Goal: Transaction & Acquisition: Purchase product/service

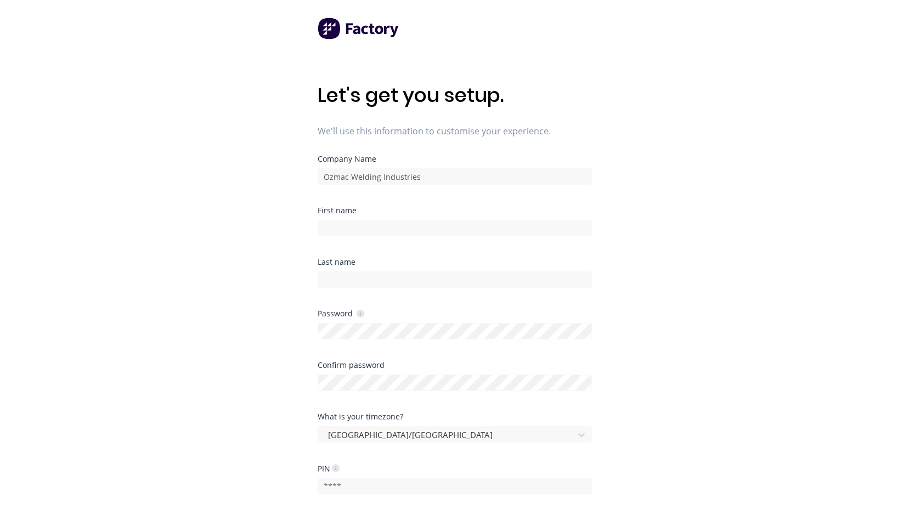
scroll to position [140, 0]
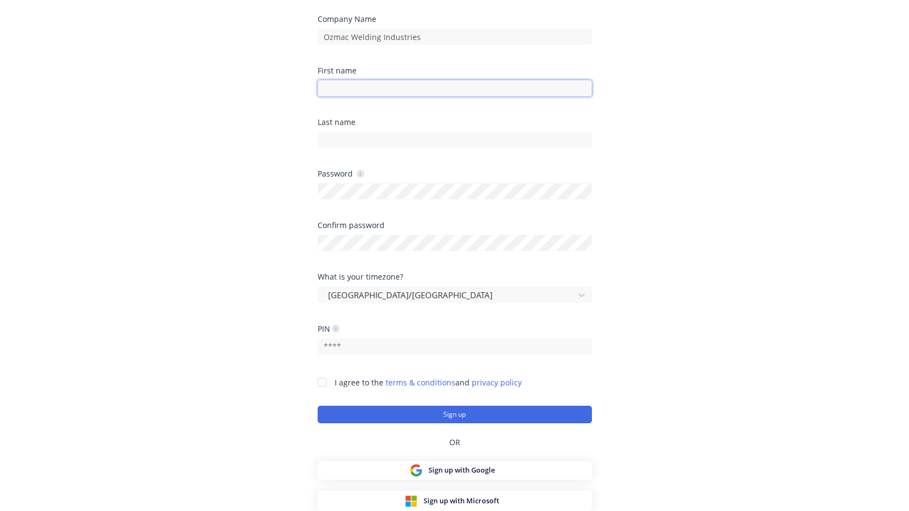
click at [361, 92] on input at bounding box center [455, 88] width 274 height 16
type input "[PERSON_NAME]"
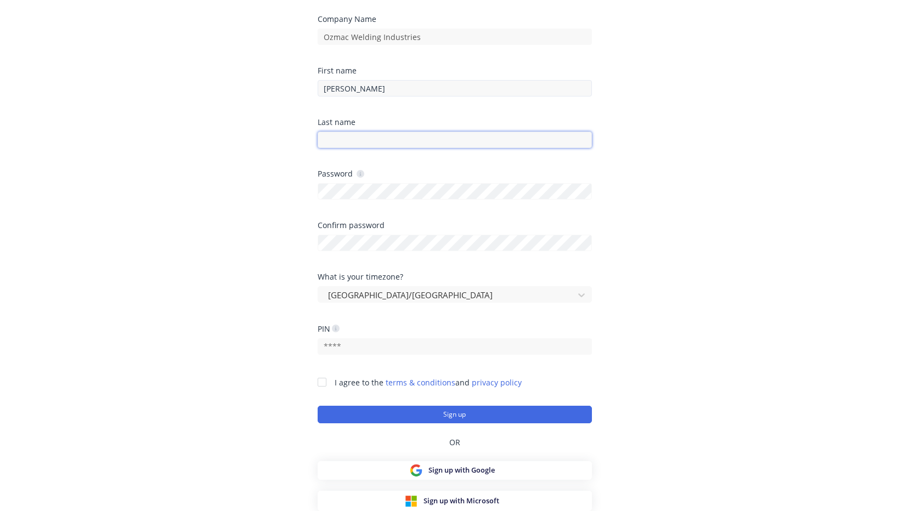
type input "Fry"
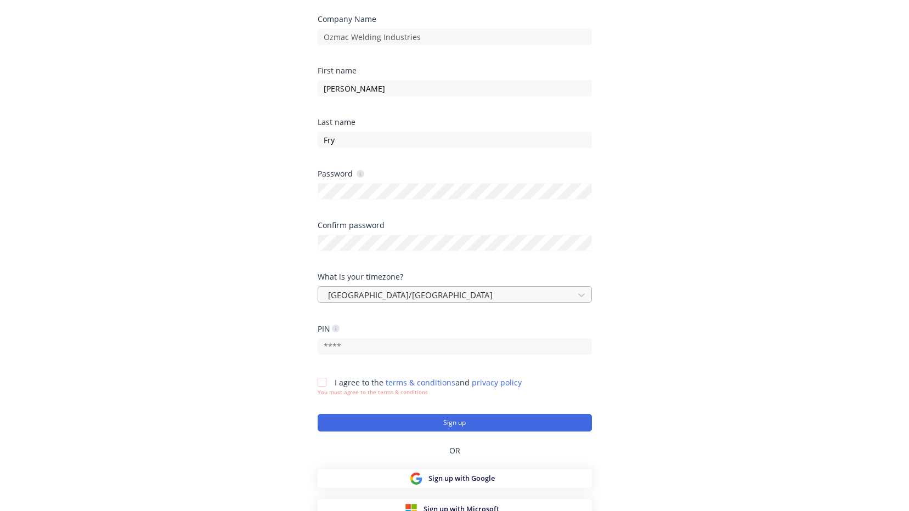
click at [410, 302] on div "Australia/Brisbane" at bounding box center [448, 295] width 248 height 16
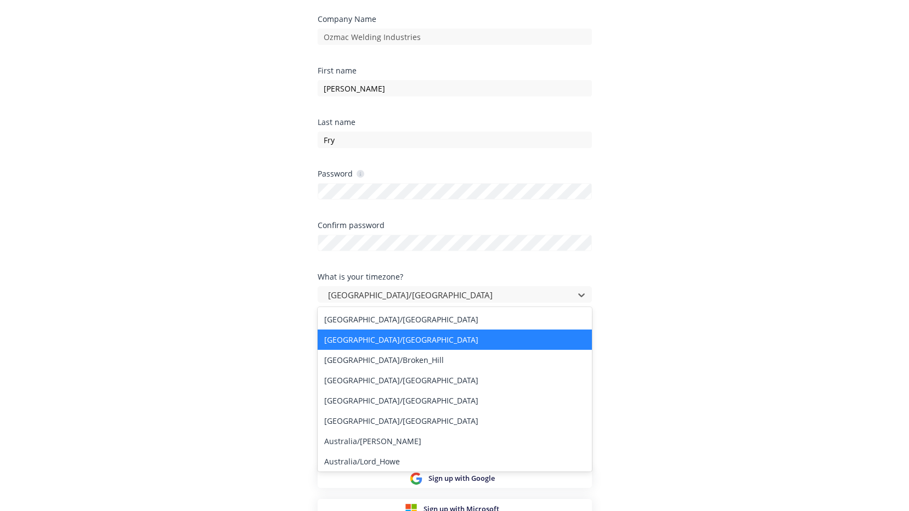
click at [389, 341] on div "Australia/Brisbane" at bounding box center [455, 340] width 274 height 20
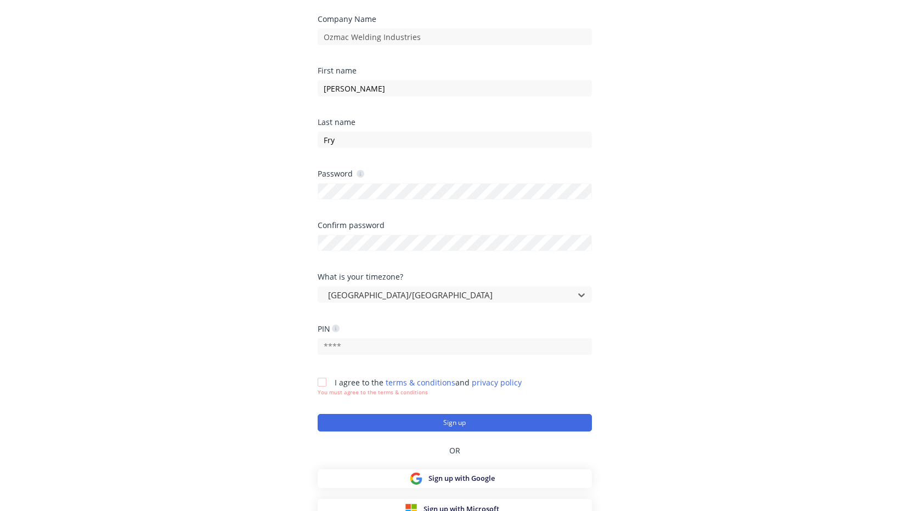
scroll to position [148, 0]
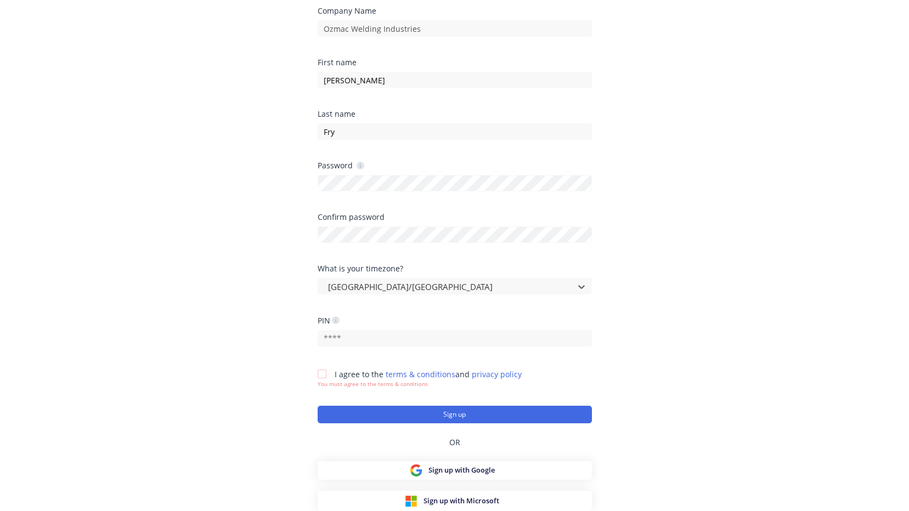
click at [323, 375] on div at bounding box center [322, 374] width 22 height 22
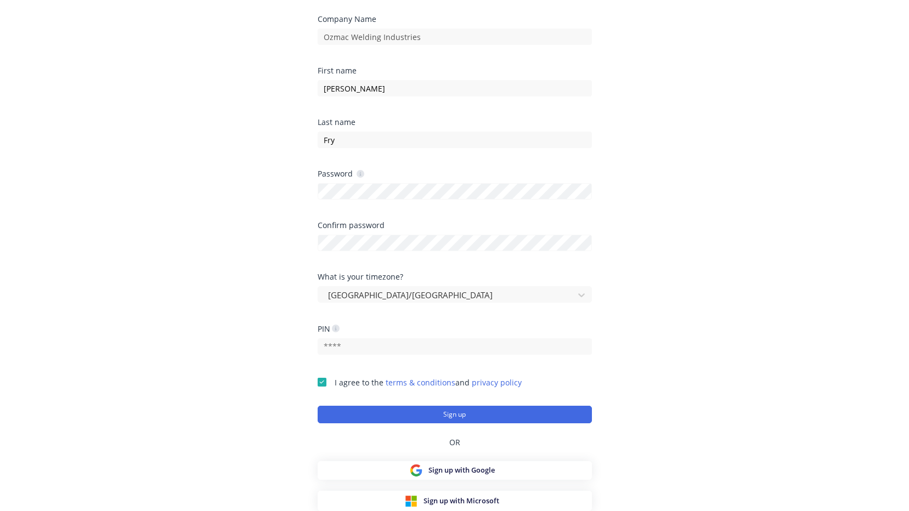
scroll to position [140, 0]
click at [452, 418] on button "Sign up" at bounding box center [455, 415] width 274 height 18
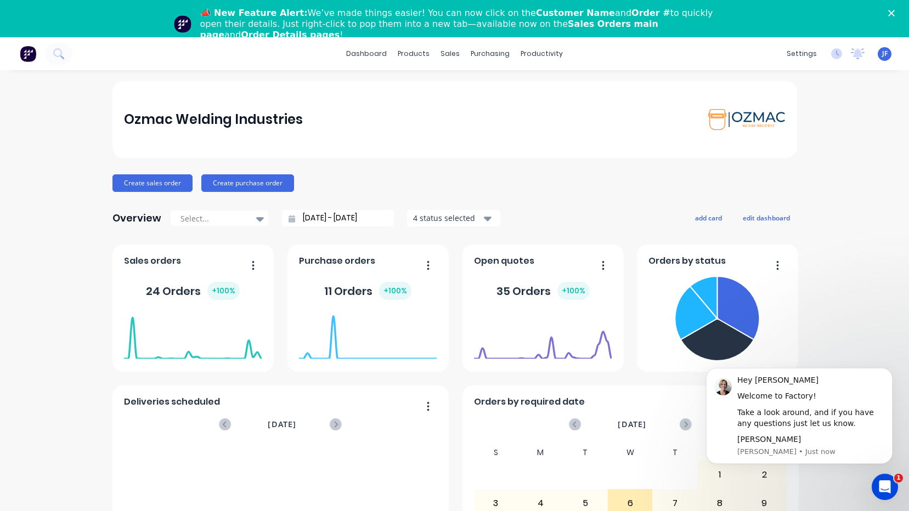
click at [895, 15] on icon "Close" at bounding box center [891, 13] width 7 height 7
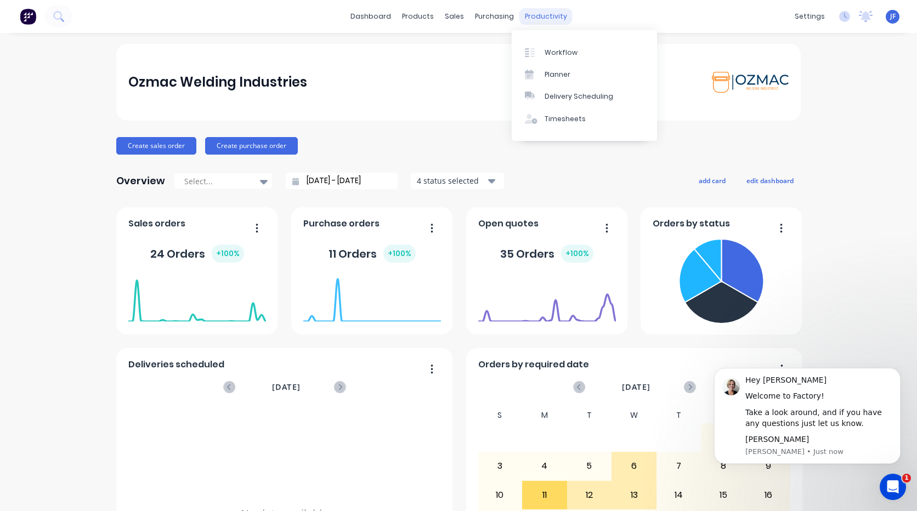
click at [534, 21] on div "productivity" at bounding box center [545, 16] width 53 height 16
click at [535, 49] on div at bounding box center [533, 53] width 16 height 10
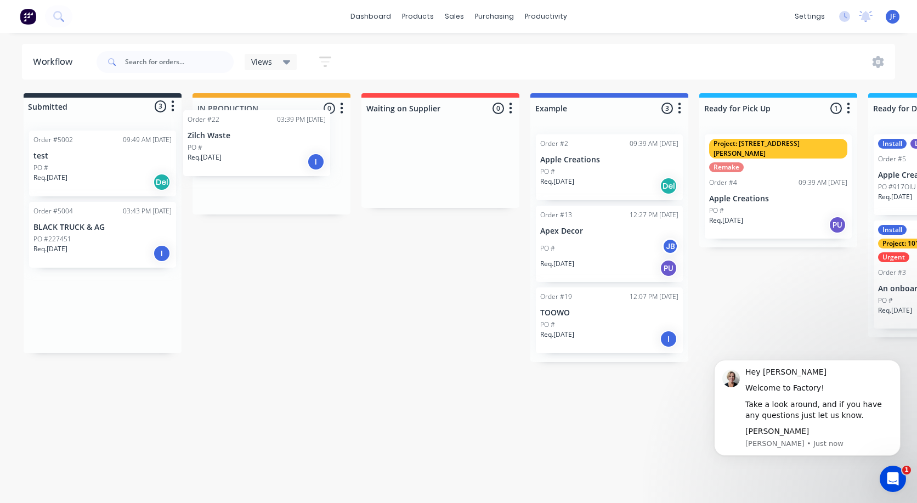
drag, startPoint x: 61, startPoint y: 253, endPoint x: 219, endPoint y: 161, distance: 182.9
click at [219, 161] on div "Submitted 3 Status colour #273444 hex #273444 Save Cancel Summaries Total order…" at bounding box center [668, 227] width 1352 height 269
click at [257, 180] on div "Req. [DATE] I" at bounding box center [271, 186] width 138 height 19
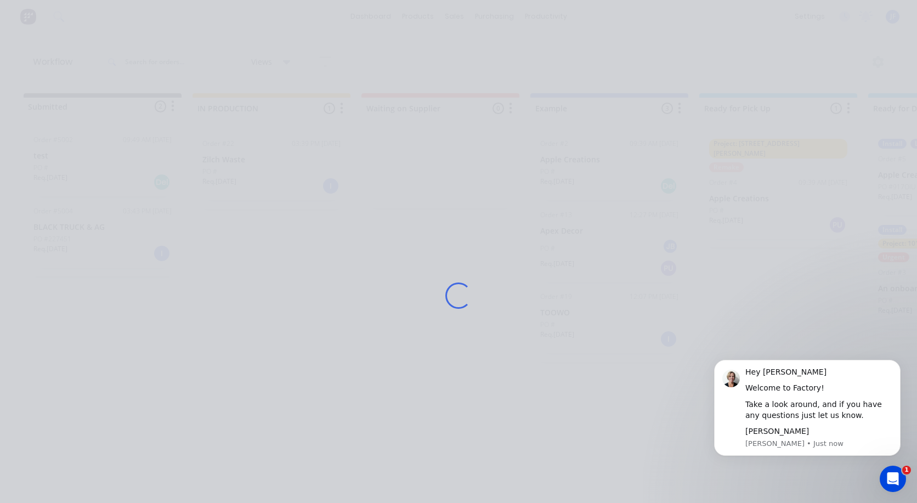
click at [257, 180] on div "Loading..." at bounding box center [459, 295] width 878 height 503
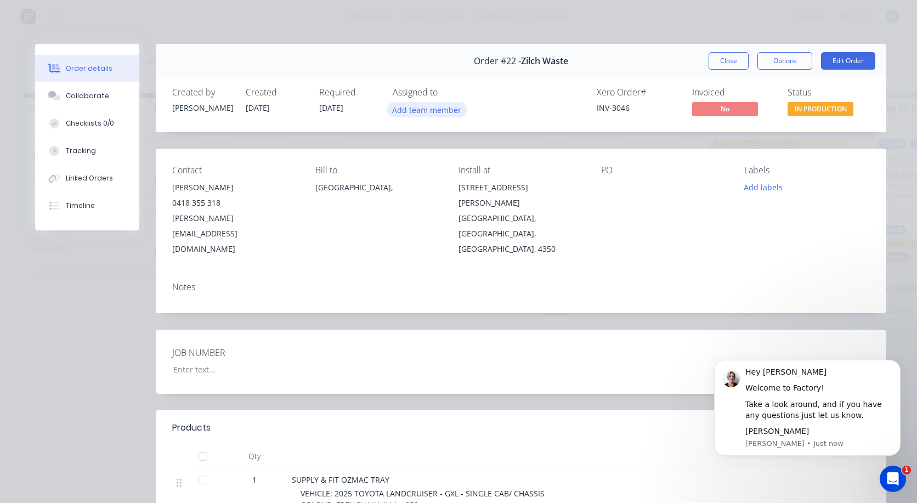
click at [404, 112] on button "Add team member" at bounding box center [427, 109] width 81 height 15
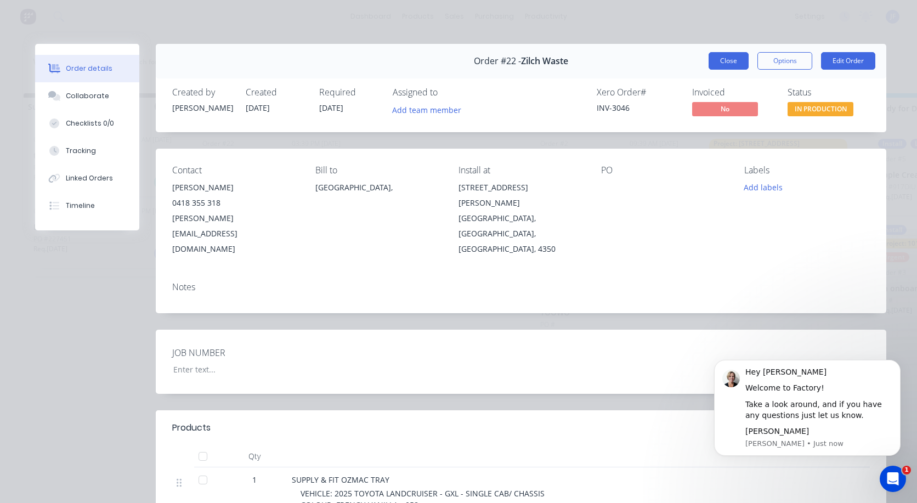
click at [720, 60] on button "Close" at bounding box center [729, 61] width 40 height 18
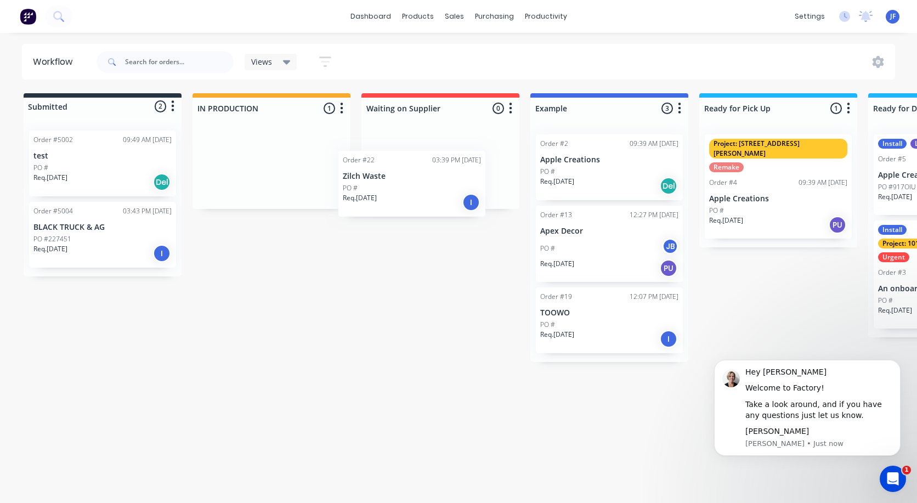
drag, startPoint x: 241, startPoint y: 177, endPoint x: 420, endPoint y: 172, distance: 178.9
click at [420, 172] on div "Submitted 2 Status colour #273444 hex #273444 Save Cancel Summaries Total order…" at bounding box center [668, 227] width 1352 height 269
drag, startPoint x: 421, startPoint y: 173, endPoint x: 334, endPoint y: 150, distance: 90.9
click at [336, 151] on div "Submitted 2 Status colour #273444 hex #273444 Save Cancel Summaries Total order…" at bounding box center [668, 227] width 1352 height 269
drag, startPoint x: 326, startPoint y: 149, endPoint x: 284, endPoint y: 169, distance: 46.1
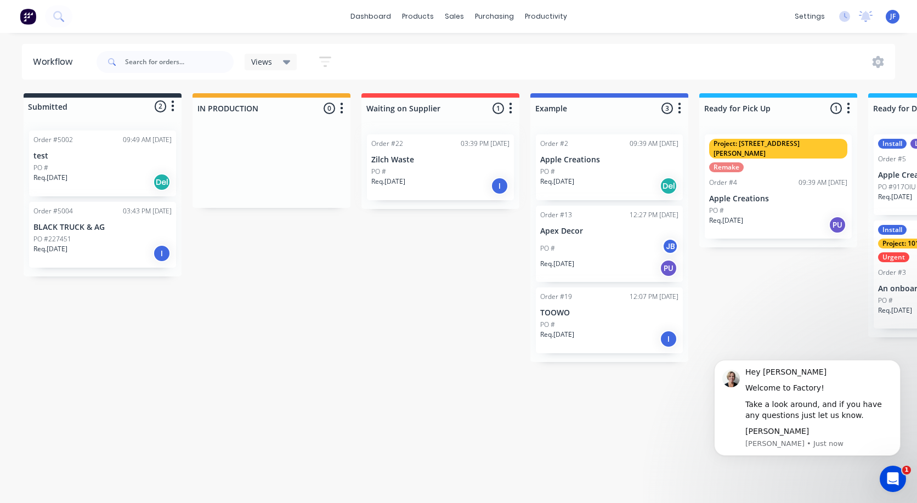
click at [285, 168] on div at bounding box center [272, 167] width 158 height 82
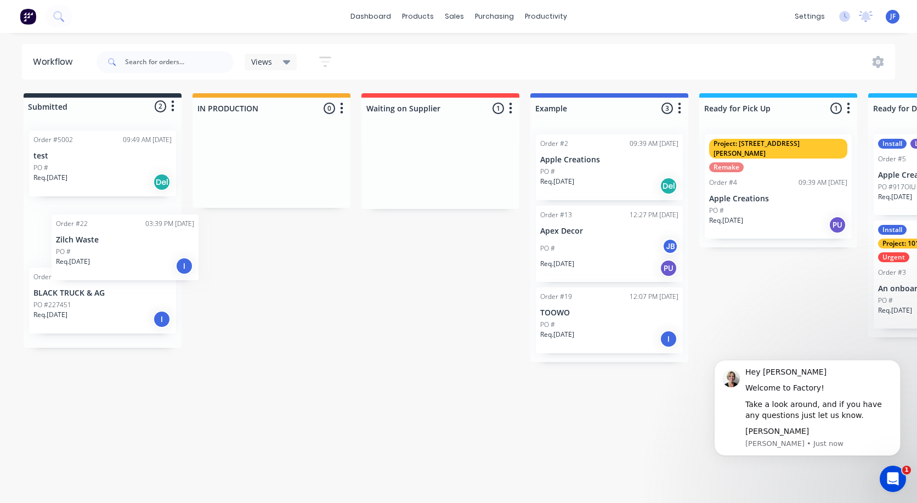
drag, startPoint x: 397, startPoint y: 182, endPoint x: 54, endPoint y: 282, distance: 357.2
click at [54, 282] on div "Submitted 2 Status colour #273444 hex #273444 Save Cancel Summaries Total order…" at bounding box center [668, 227] width 1352 height 269
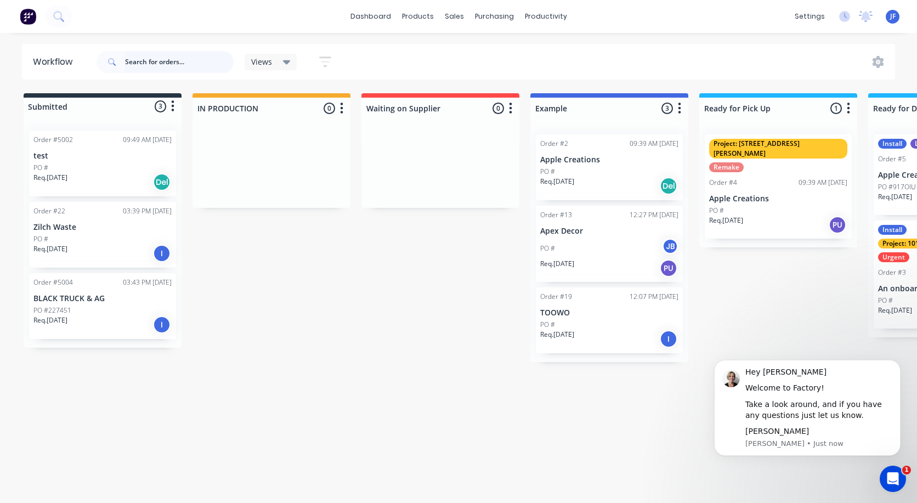
click at [142, 60] on input "text" at bounding box center [179, 62] width 109 height 22
click at [456, 14] on div "sales" at bounding box center [454, 16] width 30 height 16
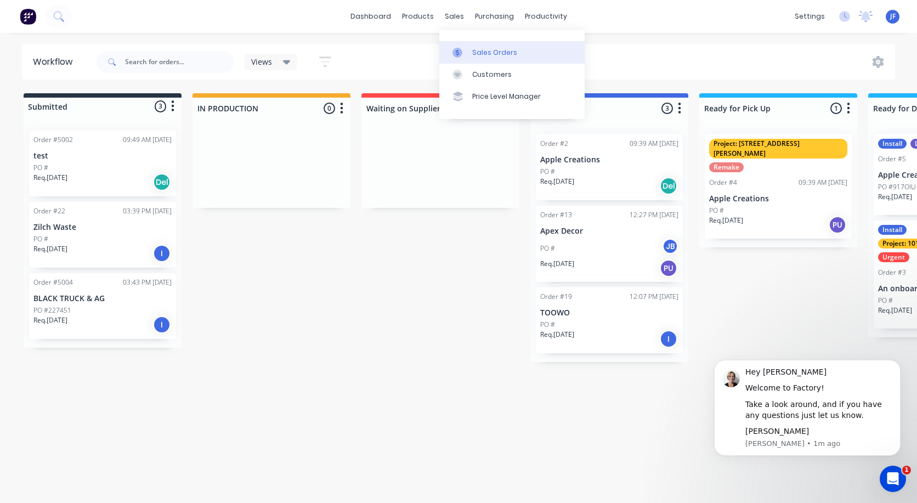
click at [475, 54] on div "Sales Orders" at bounding box center [494, 53] width 45 height 10
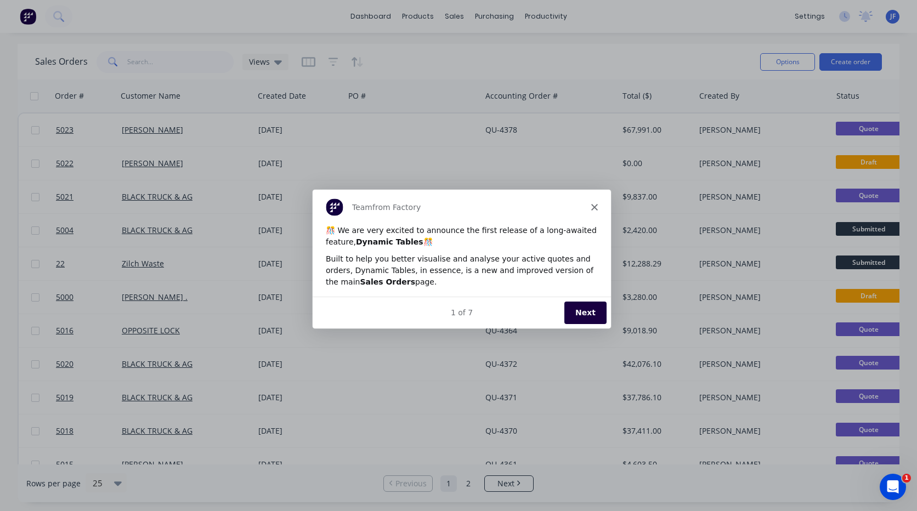
click at [594, 207] on icon "Close" at bounding box center [594, 206] width 7 height 7
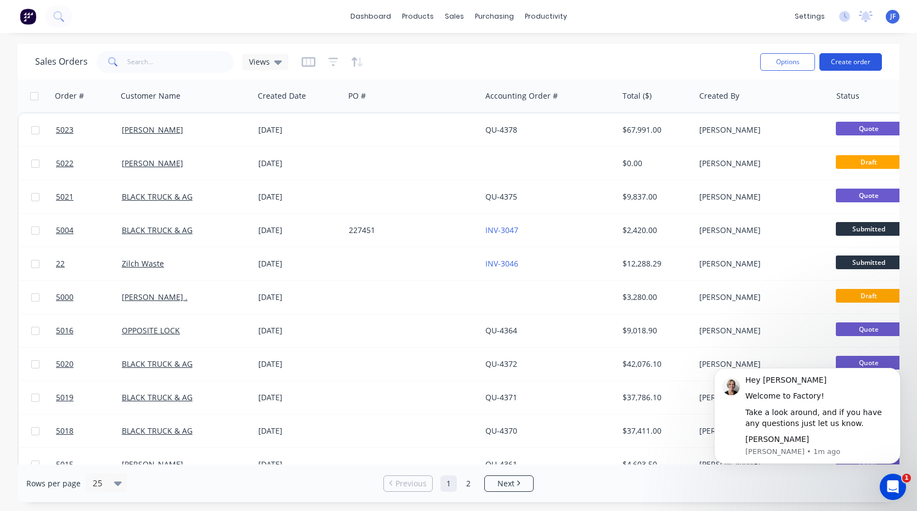
click at [854, 64] on button "Create order" at bounding box center [851, 62] width 63 height 18
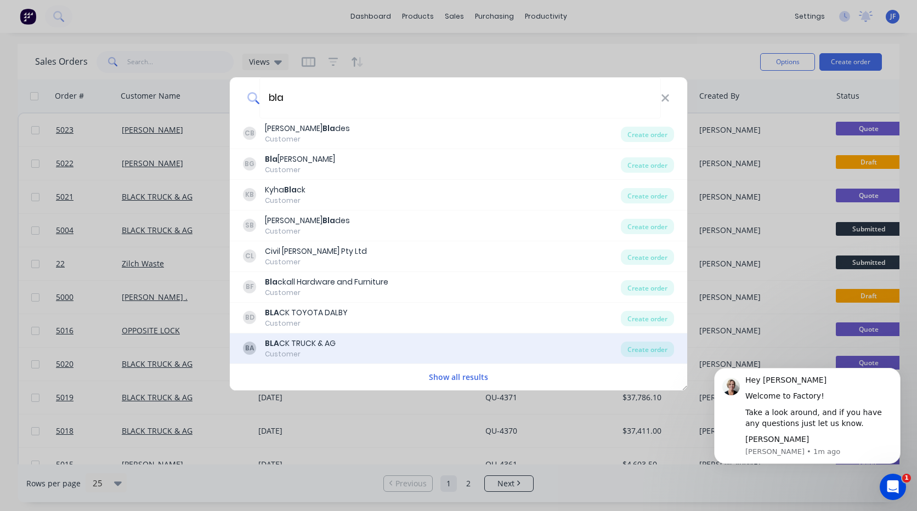
type input "bla"
click at [295, 343] on div "BLA CK TRUCK & AG" at bounding box center [300, 344] width 71 height 12
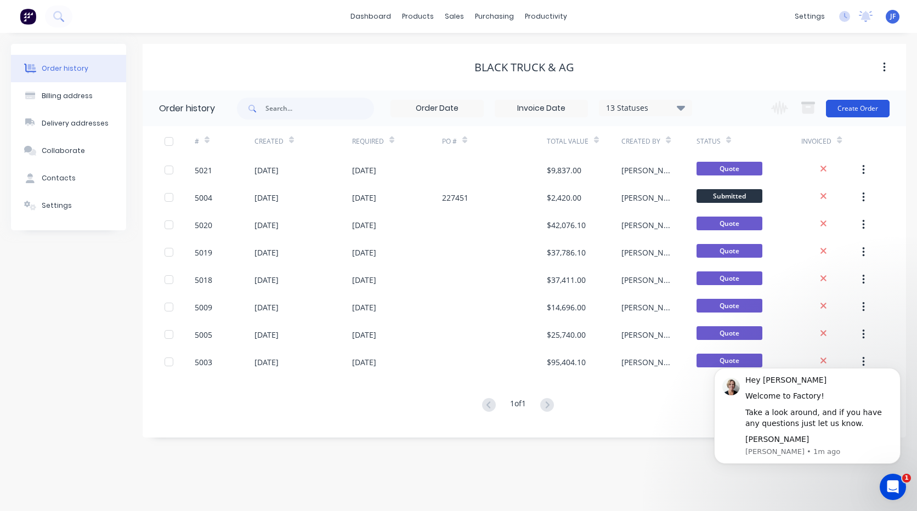
click at [848, 111] on button "Create Order" at bounding box center [858, 109] width 64 height 18
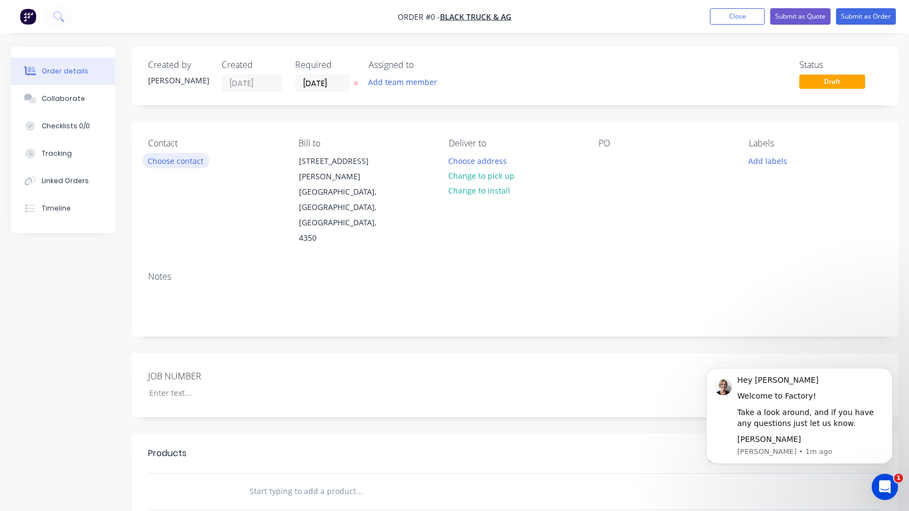
click at [177, 163] on button "Choose contact" at bounding box center [175, 160] width 67 height 15
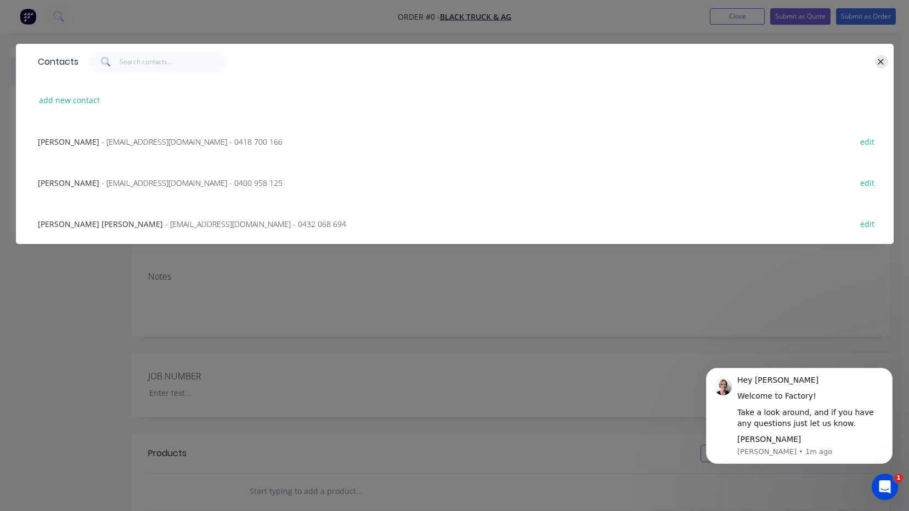
click at [883, 62] on icon "button" at bounding box center [880, 62] width 7 height 10
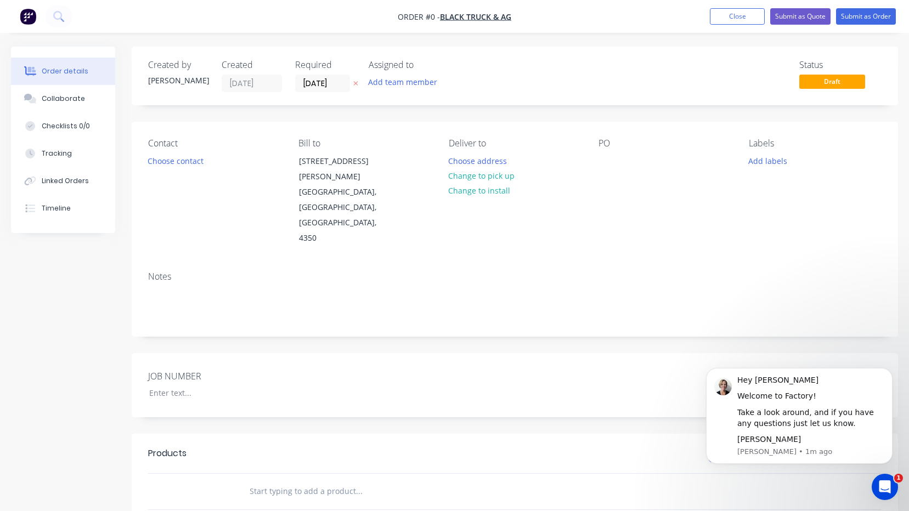
click at [304, 481] on input "text" at bounding box center [358, 492] width 219 height 22
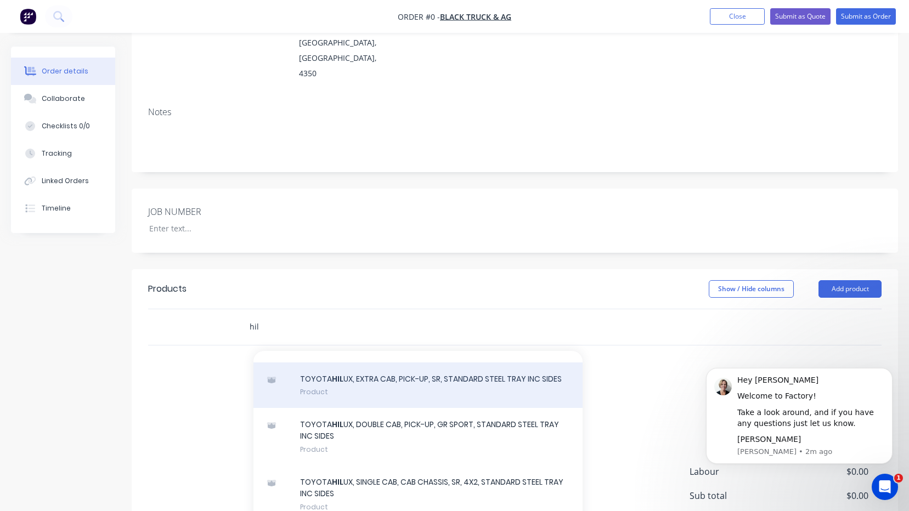
scroll to position [137, 0]
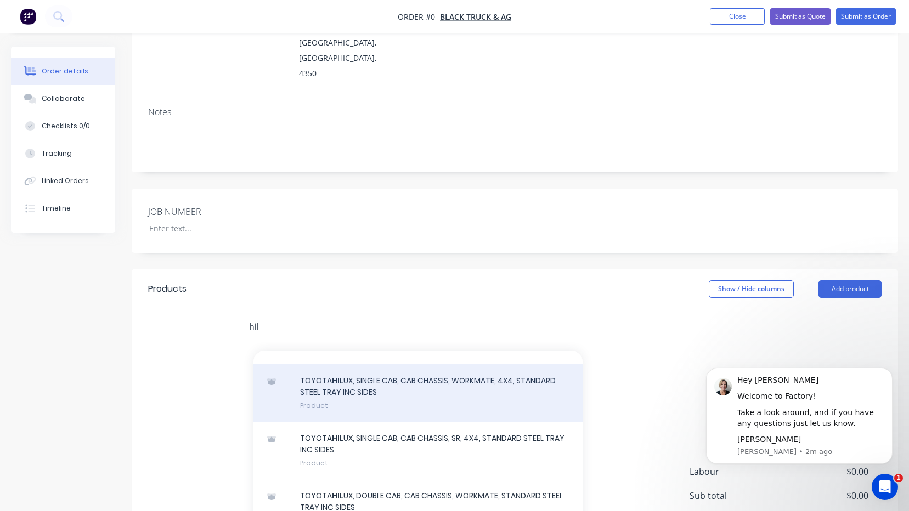
type input "hil"
click at [408, 364] on div "TOYOTA HIL UX, SINGLE CAB, CAB CHASSIS, WORKMATE, 4X4, STANDARD STEEL TRAY INC …" at bounding box center [417, 393] width 329 height 58
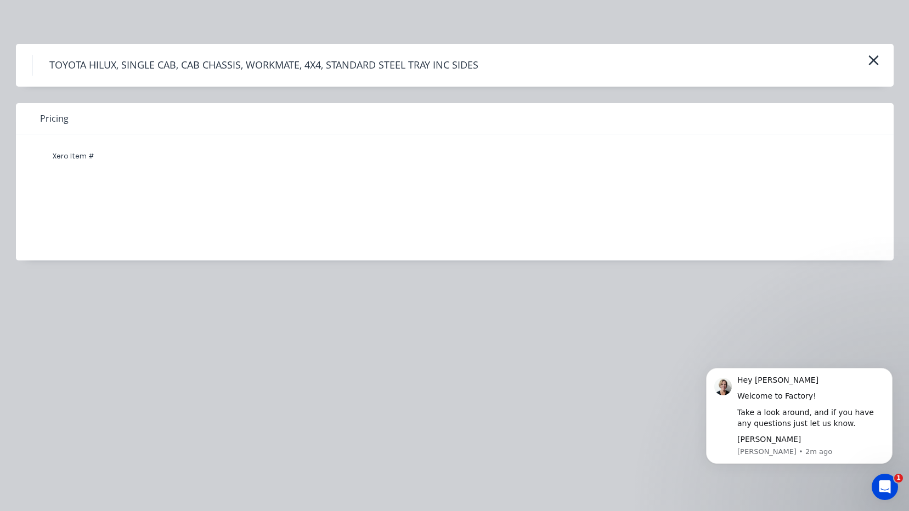
click at [88, 157] on div "Xero Item #" at bounding box center [74, 156] width 66 height 22
click at [872, 60] on icon "button" at bounding box center [874, 60] width 12 height 15
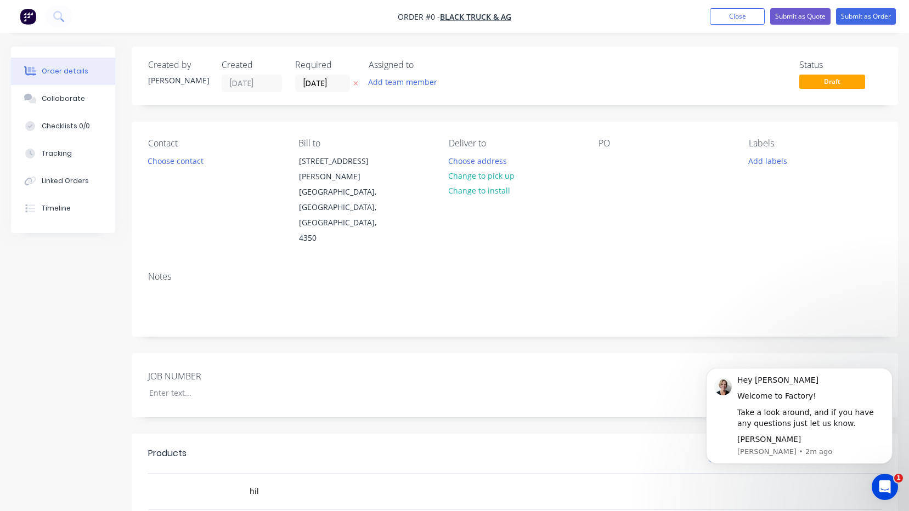
click at [206, 445] on div "Products" at bounding box center [226, 454] width 156 height 18
click at [185, 447] on div "Products" at bounding box center [167, 453] width 38 height 13
click at [277, 481] on input "hil" at bounding box center [358, 492] width 219 height 22
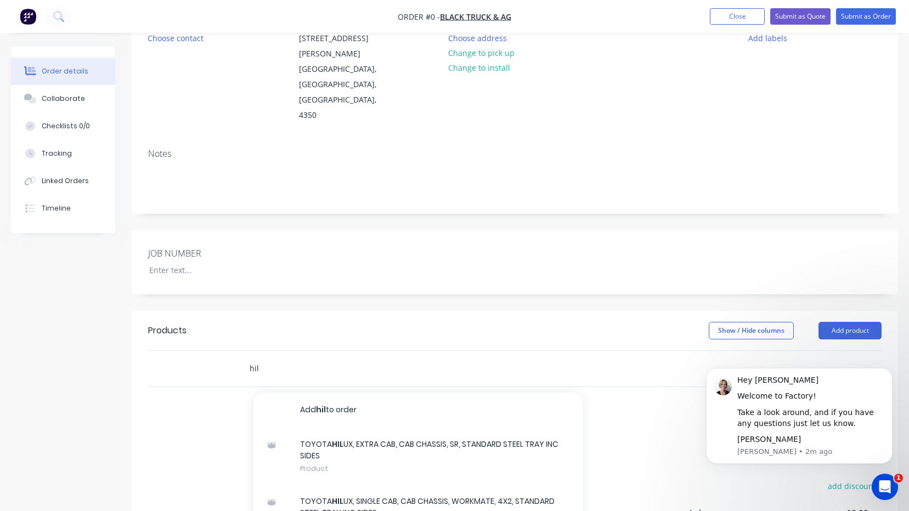
scroll to position [248, 0]
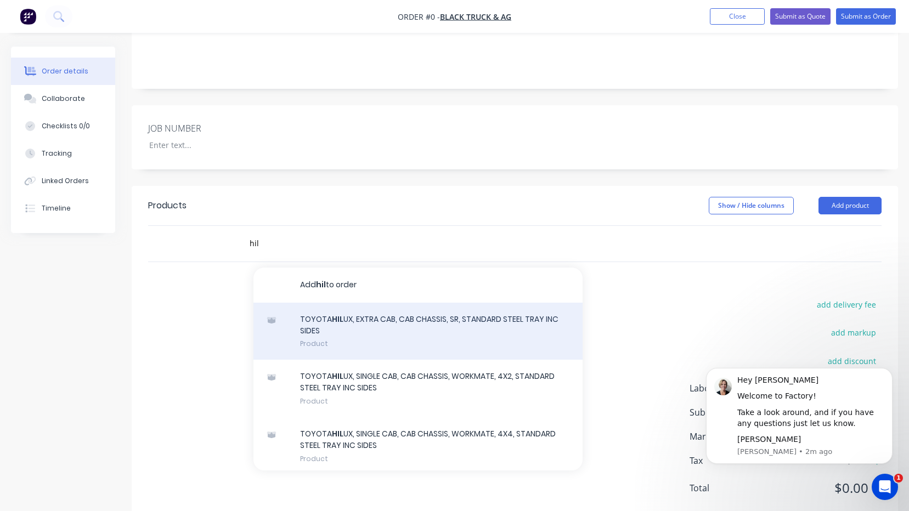
click at [346, 303] on div "TOYOTA HIL UX, EXTRA CAB, CAB CHASSIS, SR, STANDARD STEEL TRAY INC SIDES Product" at bounding box center [417, 332] width 329 height 58
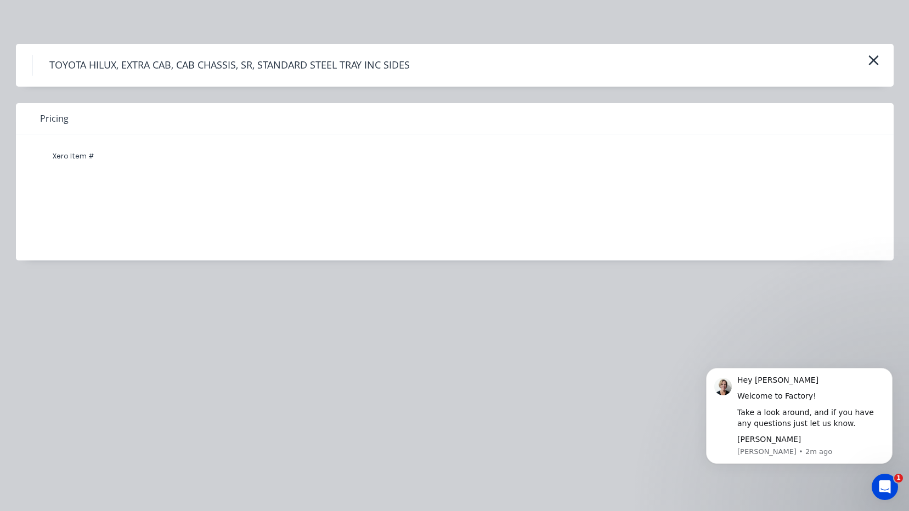
click at [105, 213] on div "Xero Item #" at bounding box center [446, 189] width 861 height 110
click at [104, 145] on div "Xero Item #" at bounding box center [74, 156] width 66 height 22
click at [66, 118] on span "Pricing" at bounding box center [54, 118] width 29 height 13
